Goal: Information Seeking & Learning: Learn about a topic

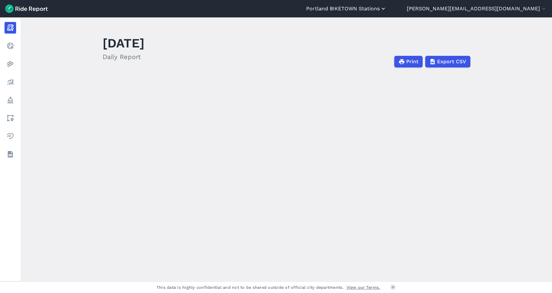
click at [387, 10] on button "Portland BIKETOWN Stations" at bounding box center [346, 9] width 80 height 8
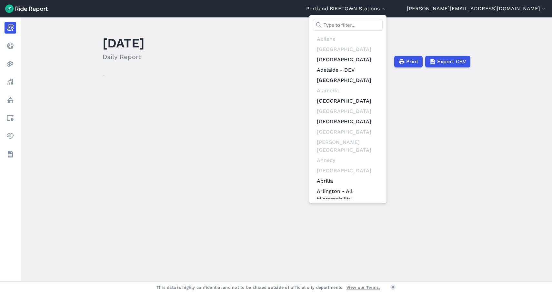
click at [383, 24] on input "text" at bounding box center [348, 25] width 70 height 12
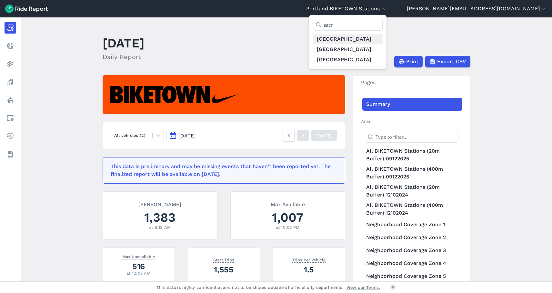
type input "sacr"
click at [383, 37] on link "[GEOGRAPHIC_DATA]" at bounding box center [348, 39] width 70 height 10
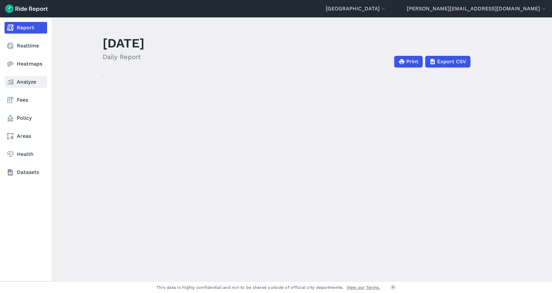
click at [15, 81] on link "Analyze" at bounding box center [26, 82] width 43 height 12
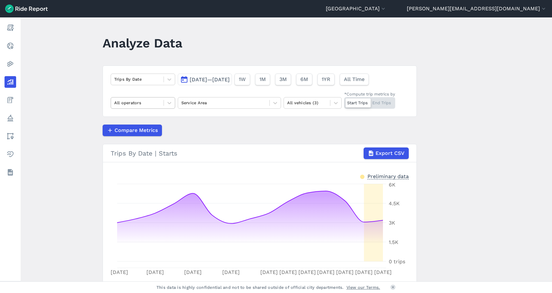
click at [159, 106] on div at bounding box center [137, 102] width 46 height 7
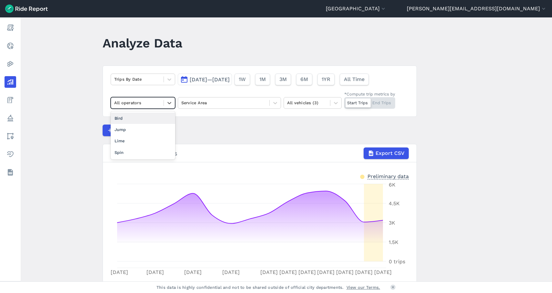
click at [154, 118] on div "Bird" at bounding box center [143, 118] width 65 height 11
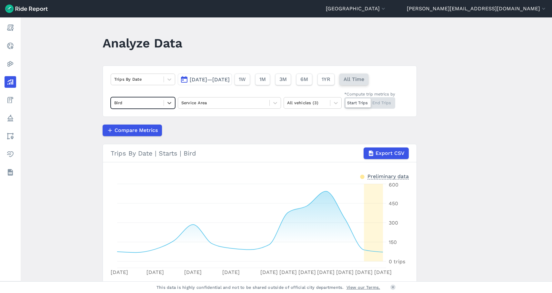
click at [364, 78] on span "All Time" at bounding box center [354, 80] width 21 height 8
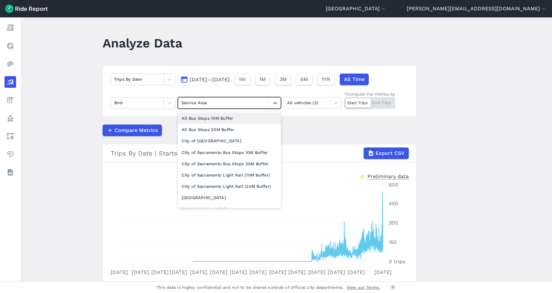
click at [236, 104] on div at bounding box center [223, 102] width 85 height 7
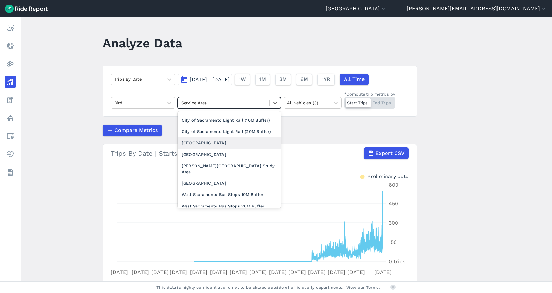
scroll to position [65, 0]
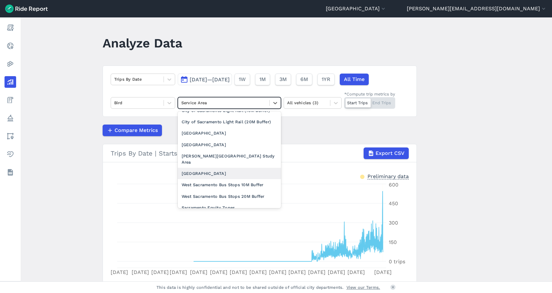
click at [210, 168] on div "[GEOGRAPHIC_DATA]" at bounding box center [229, 173] width 103 height 11
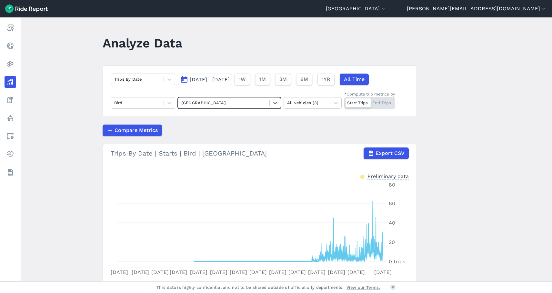
click at [233, 103] on div at bounding box center [223, 102] width 85 height 7
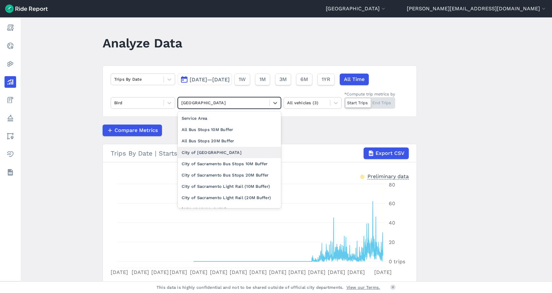
click at [229, 153] on div "City of [GEOGRAPHIC_DATA]" at bounding box center [229, 152] width 103 height 11
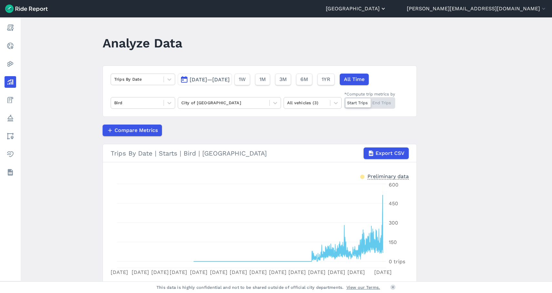
click at [387, 9] on button "[GEOGRAPHIC_DATA]" at bounding box center [356, 9] width 61 height 8
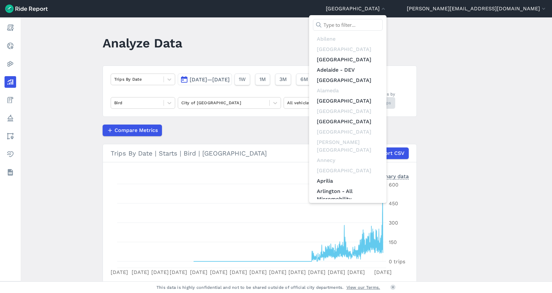
click at [383, 20] on input "text" at bounding box center [348, 25] width 70 height 12
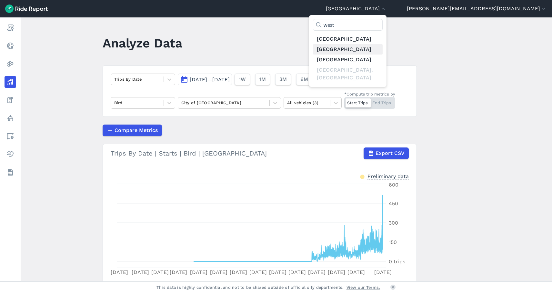
type input "west"
click at [383, 50] on link "[GEOGRAPHIC_DATA]" at bounding box center [348, 49] width 70 height 10
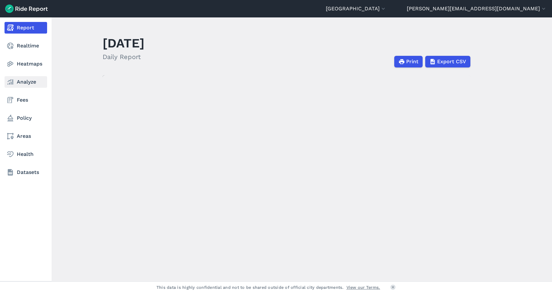
click at [26, 79] on link "Analyze" at bounding box center [26, 82] width 43 height 12
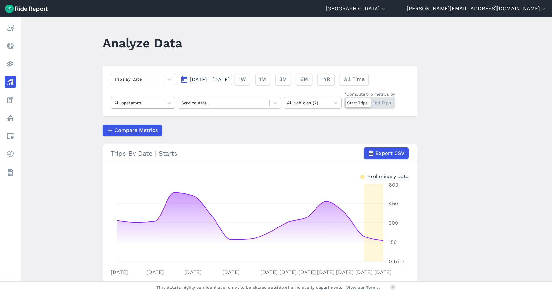
click at [148, 102] on div at bounding box center [137, 102] width 46 height 7
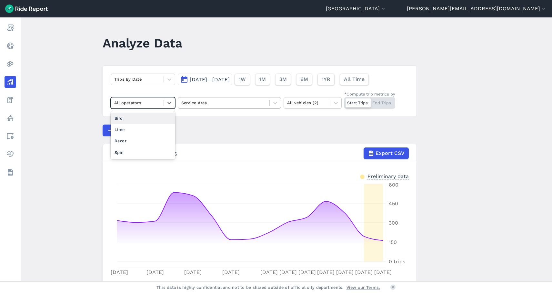
drag, startPoint x: 144, startPoint y: 116, endPoint x: 229, endPoint y: 102, distance: 86.3
click at [144, 116] on div "Bird" at bounding box center [143, 118] width 65 height 11
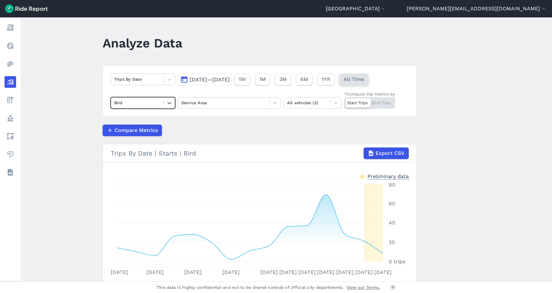
click at [364, 80] on span "All Time" at bounding box center [354, 80] width 21 height 8
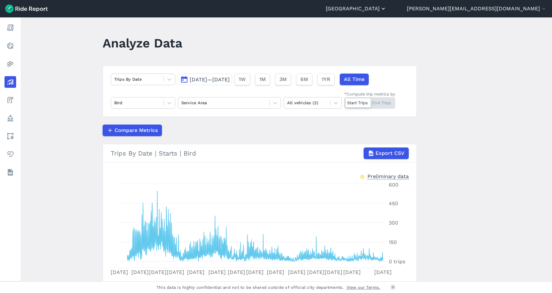
click at [387, 9] on button "[GEOGRAPHIC_DATA]" at bounding box center [356, 9] width 61 height 8
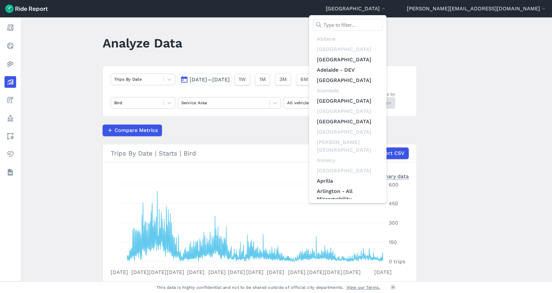
click at [383, 26] on input "text" at bounding box center [348, 25] width 70 height 12
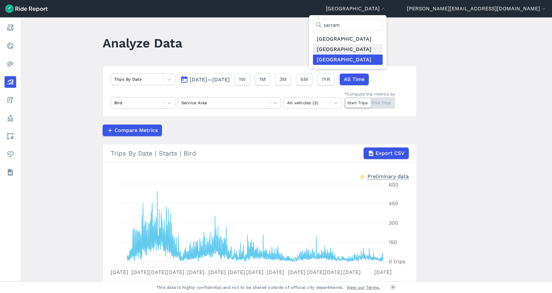
type input "sacram"
click at [383, 49] on link "[GEOGRAPHIC_DATA]" at bounding box center [348, 49] width 70 height 10
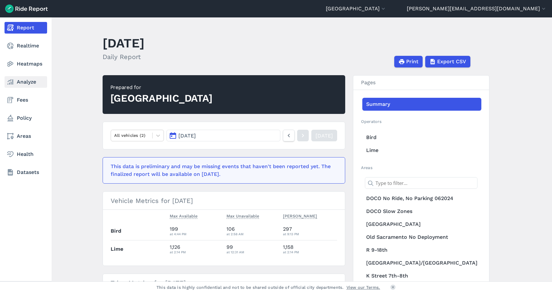
click at [24, 83] on link "Analyze" at bounding box center [26, 82] width 43 height 12
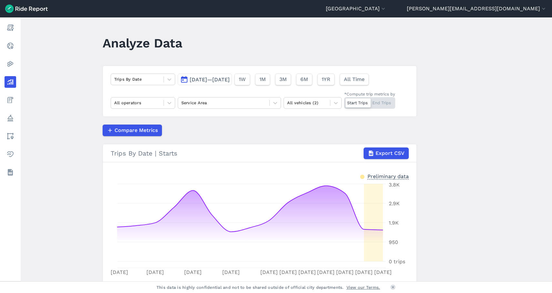
drag, startPoint x: 378, startPoint y: 78, endPoint x: 367, endPoint y: 85, distance: 12.4
click at [365, 78] on span "All Time" at bounding box center [354, 80] width 21 height 8
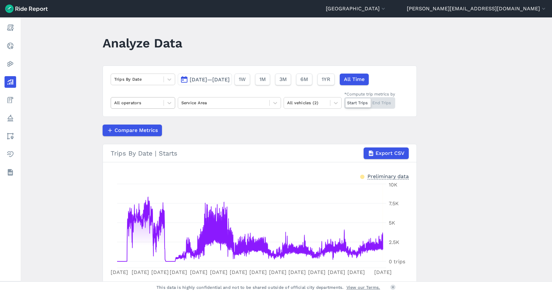
click at [135, 103] on div at bounding box center [137, 102] width 46 height 7
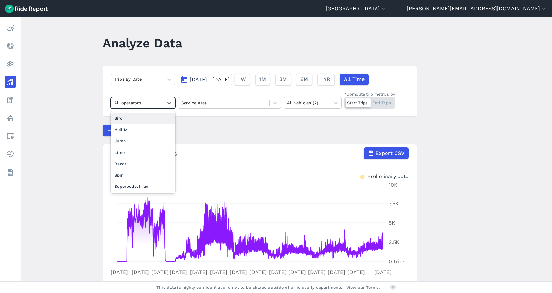
click at [133, 118] on div "Bird" at bounding box center [143, 118] width 65 height 11
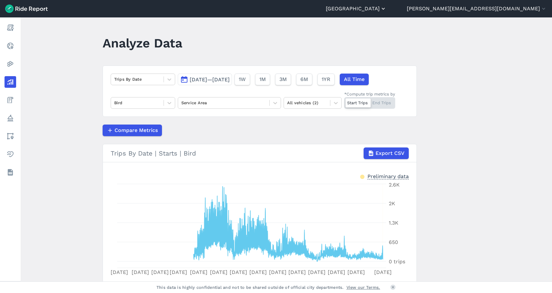
click at [387, 10] on button "[GEOGRAPHIC_DATA]" at bounding box center [356, 9] width 61 height 8
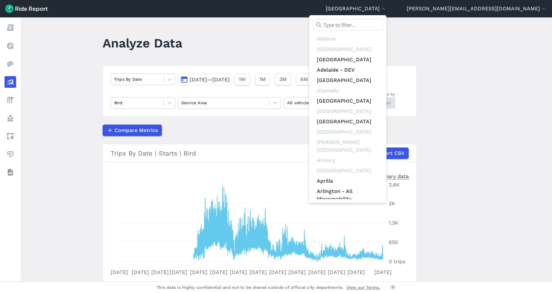
click at [383, 26] on input "text" at bounding box center [348, 25] width 70 height 12
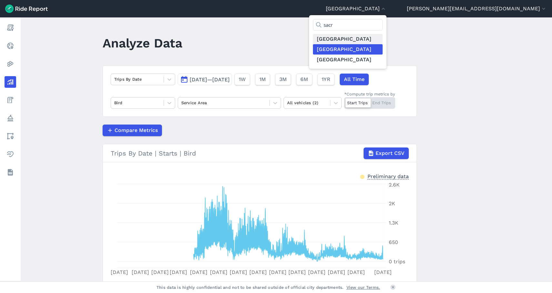
type input "sacr"
click at [383, 41] on link "[GEOGRAPHIC_DATA]" at bounding box center [348, 39] width 70 height 10
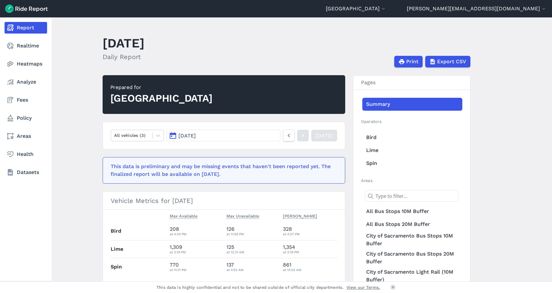
drag, startPoint x: 27, startPoint y: 83, endPoint x: 50, endPoint y: 93, distance: 24.7
click at [27, 83] on link "Analyze" at bounding box center [26, 82] width 43 height 12
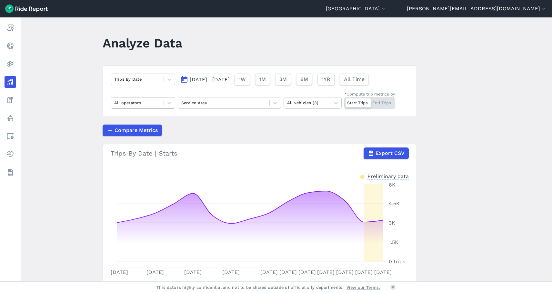
click at [154, 103] on div at bounding box center [137, 102] width 46 height 7
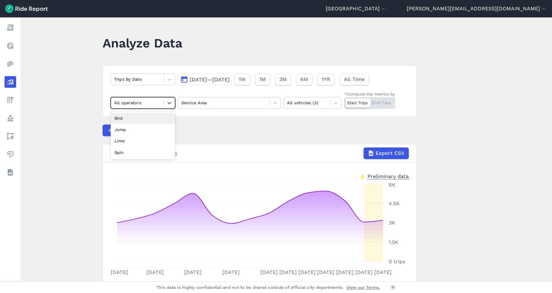
click at [146, 116] on div "Bird" at bounding box center [143, 118] width 65 height 11
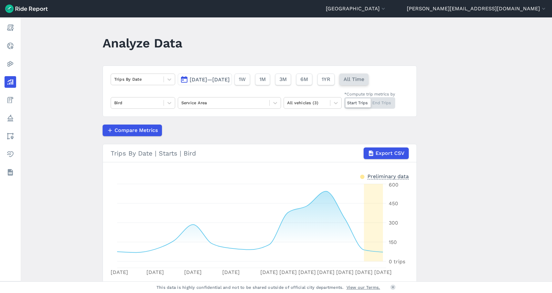
click at [364, 81] on span "All Time" at bounding box center [354, 80] width 21 height 8
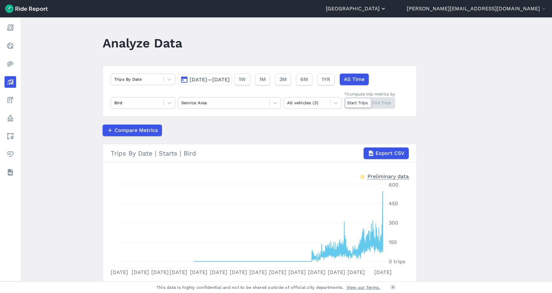
click at [387, 11] on button "[GEOGRAPHIC_DATA]" at bounding box center [356, 9] width 61 height 8
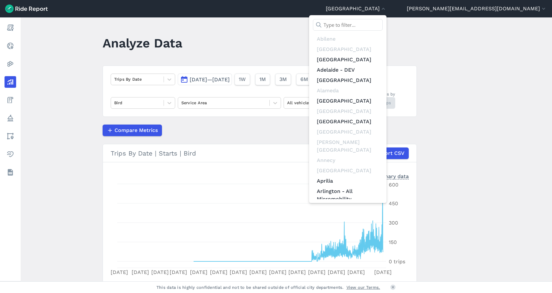
click at [383, 25] on input "text" at bounding box center [348, 25] width 70 height 12
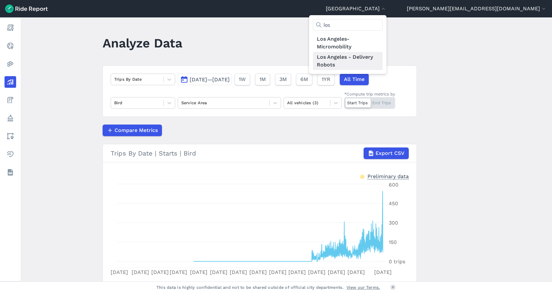
type input "los"
click at [383, 60] on link "Los Angeles - Delivery Robots" at bounding box center [348, 61] width 70 height 18
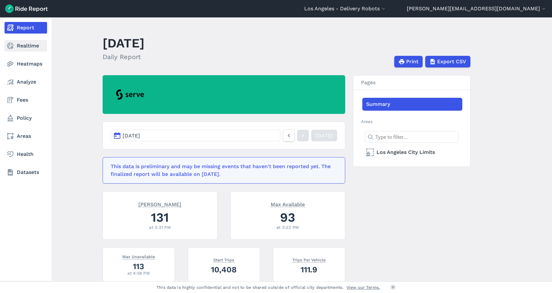
click at [21, 45] on link "Realtime" at bounding box center [26, 46] width 43 height 12
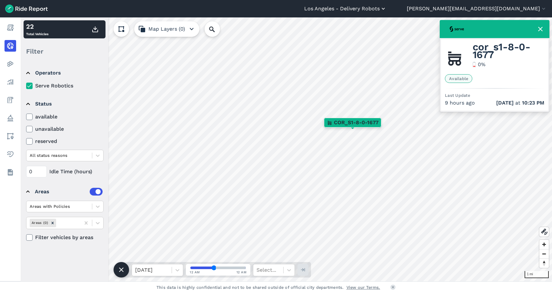
click at [387, 9] on button "Los Angeles - Delivery Robots" at bounding box center [345, 9] width 82 height 8
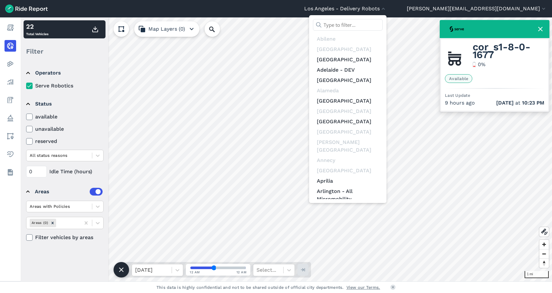
click at [383, 21] on input "text" at bounding box center [348, 25] width 70 height 12
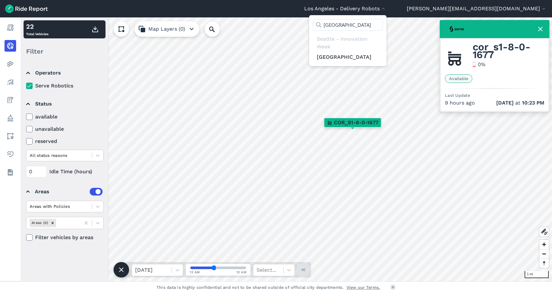
type input "[GEOGRAPHIC_DATA]"
click at [383, 56] on link "[GEOGRAPHIC_DATA]" at bounding box center [348, 57] width 70 height 10
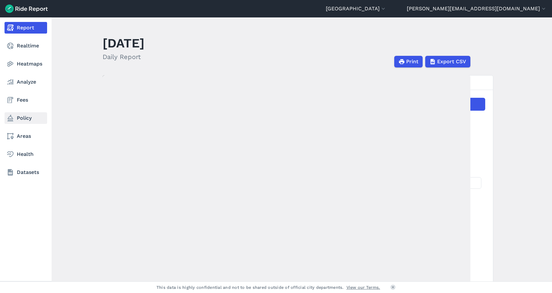
drag, startPoint x: 23, startPoint y: 116, endPoint x: 26, endPoint y: 115, distance: 3.9
click at [23, 116] on link "Policy" at bounding box center [26, 118] width 43 height 12
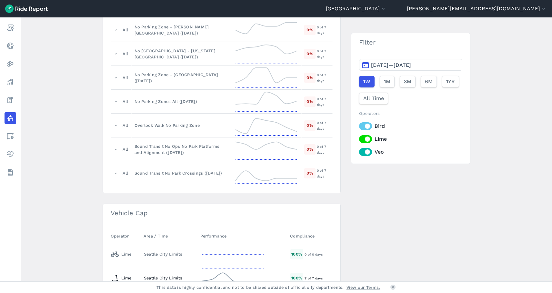
scroll to position [585, 0]
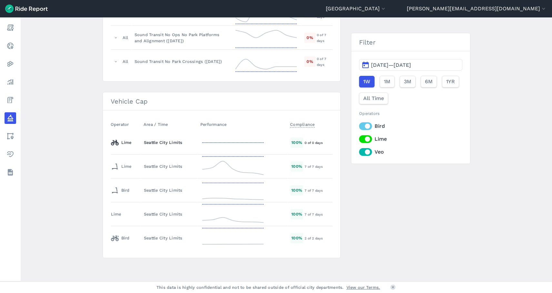
click at [126, 141] on div "Lime" at bounding box center [121, 143] width 21 height 10
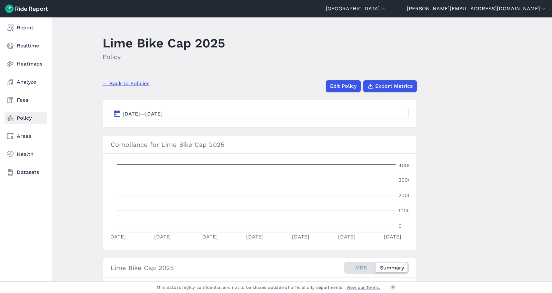
click at [25, 117] on link "Policy" at bounding box center [26, 118] width 43 height 12
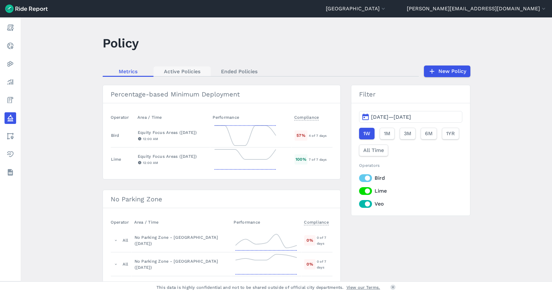
click at [179, 73] on link "Active Policies" at bounding box center [182, 71] width 57 height 10
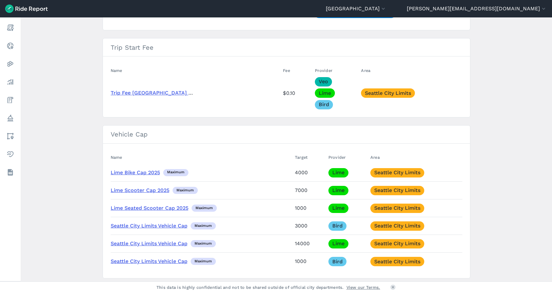
scroll to position [694, 0]
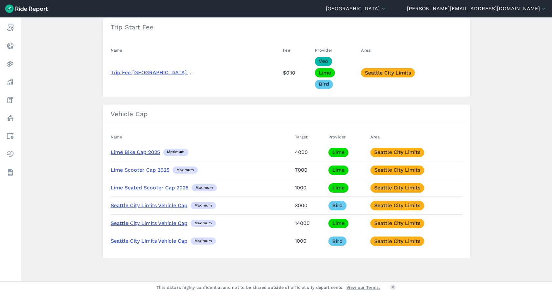
click at [148, 188] on link "Lime Seated Scooter Cap 2025" at bounding box center [150, 188] width 78 height 6
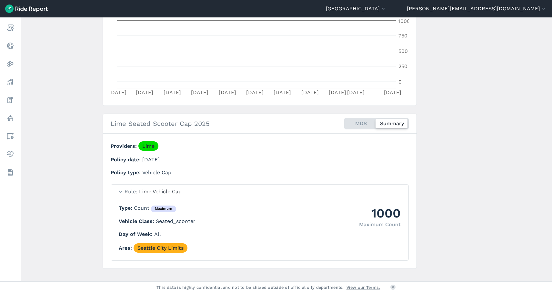
scroll to position [155, 0]
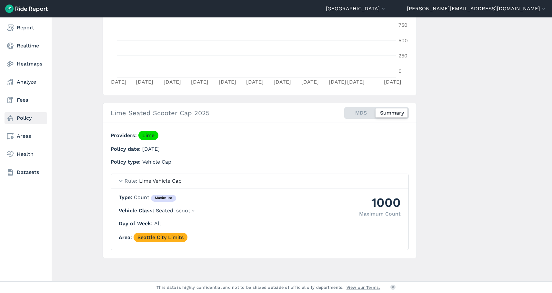
click at [18, 115] on link "Policy" at bounding box center [26, 118] width 43 height 12
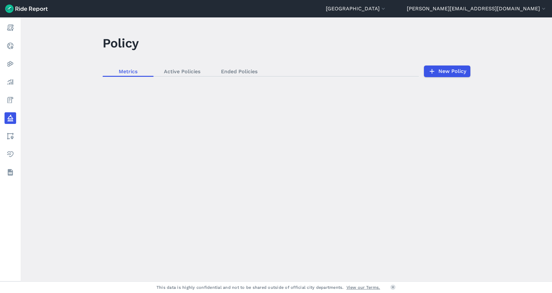
click at [175, 71] on div "loading" at bounding box center [287, 149] width 532 height 264
click at [186, 71] on div "loading" at bounding box center [287, 149] width 532 height 264
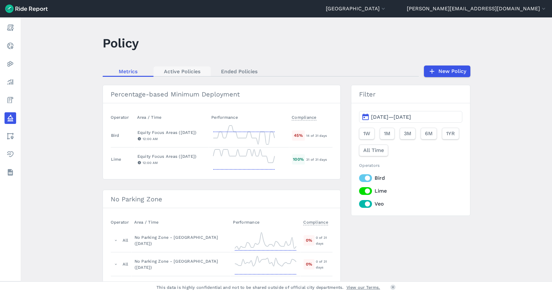
click at [177, 73] on link "Active Policies" at bounding box center [182, 71] width 57 height 10
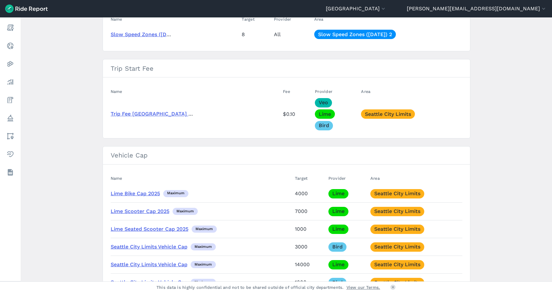
scroll to position [694, 0]
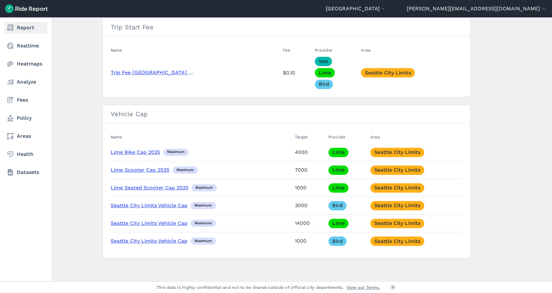
click at [22, 27] on link "Report" at bounding box center [26, 28] width 43 height 12
